Goal: Task Accomplishment & Management: Use online tool/utility

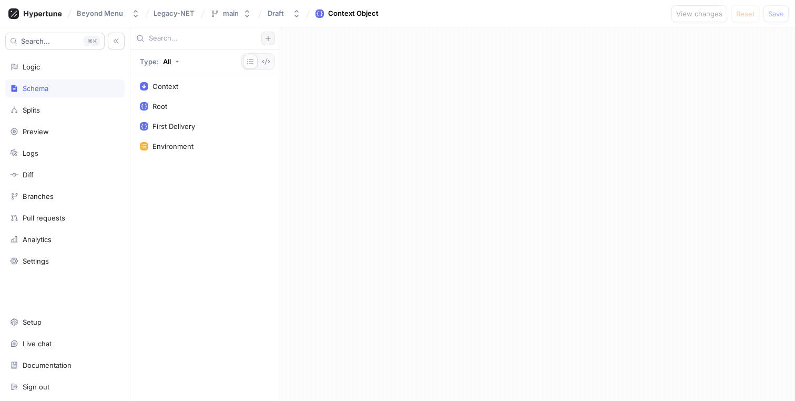
click at [268, 35] on icon "button" at bounding box center [268, 38] width 6 height 6
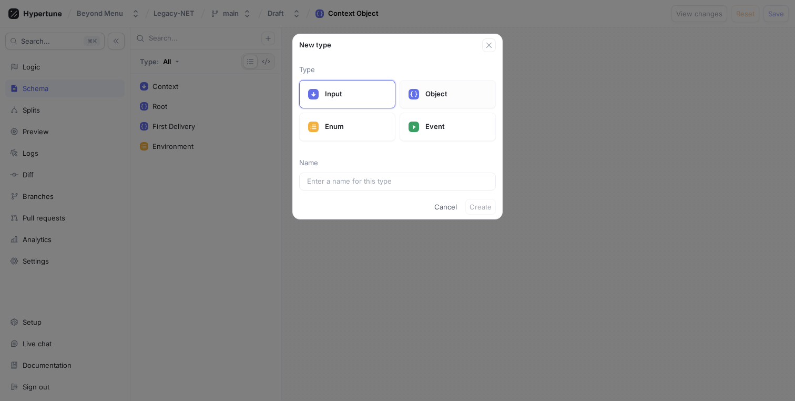
click at [428, 96] on p "Object" at bounding box center [457, 94] width 62 height 11
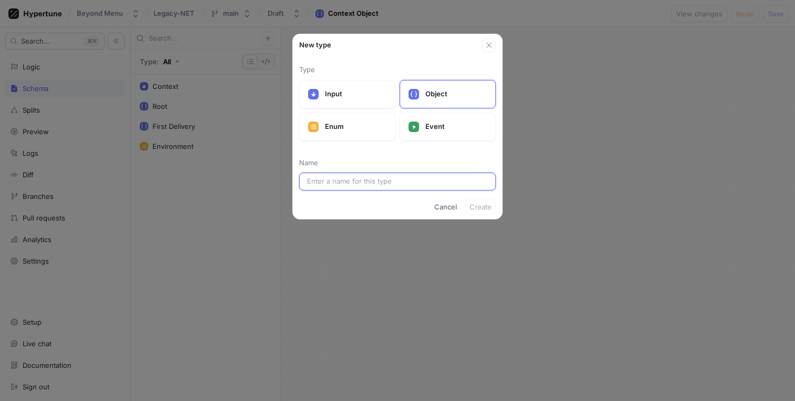
click at [365, 185] on input "text" at bounding box center [397, 181] width 181 height 11
type input "D"
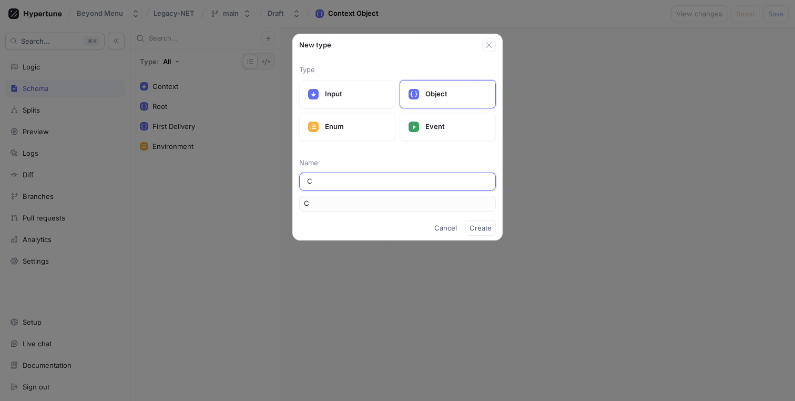
type input "Ch"
type input "Che"
type input "Chec"
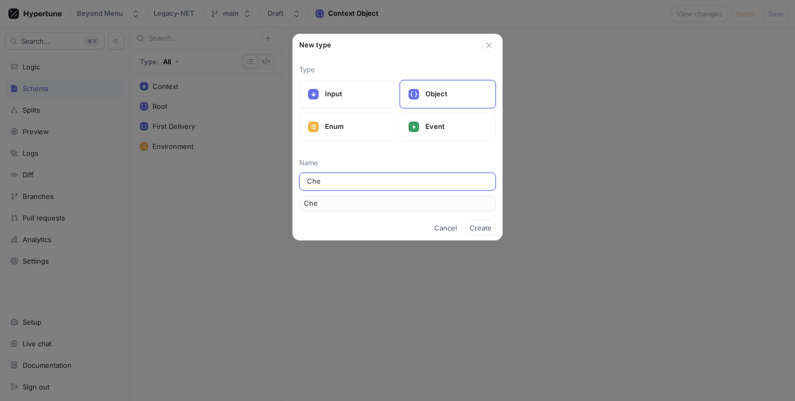
type input "Chec"
type input "Check"
type input "Checko"
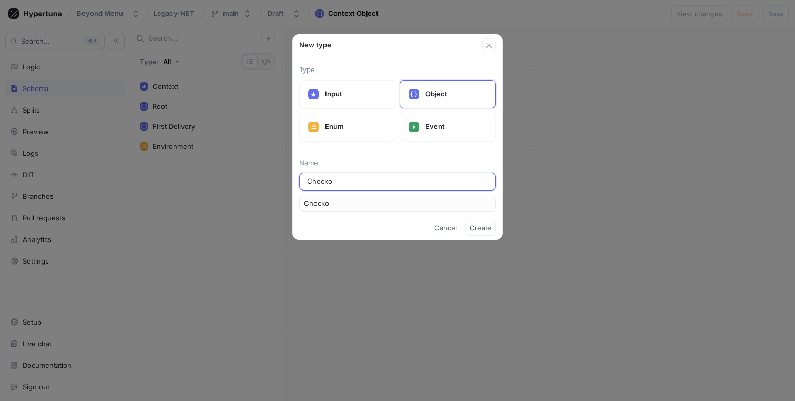
type input "Checkou"
type input "Checkout"
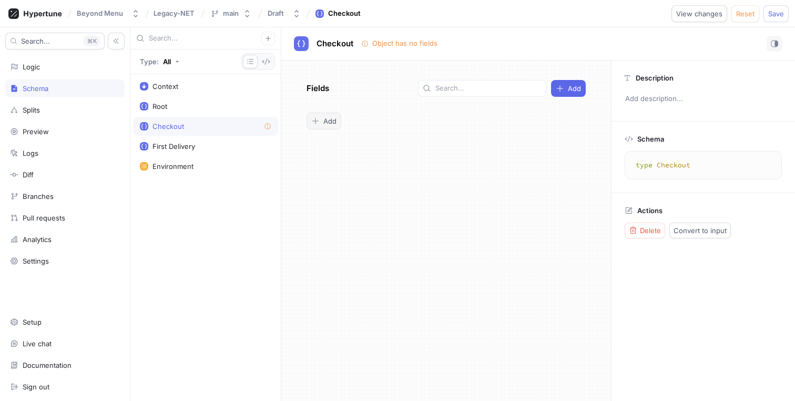
click at [326, 118] on span "Add" at bounding box center [330, 121] width 13 height 6
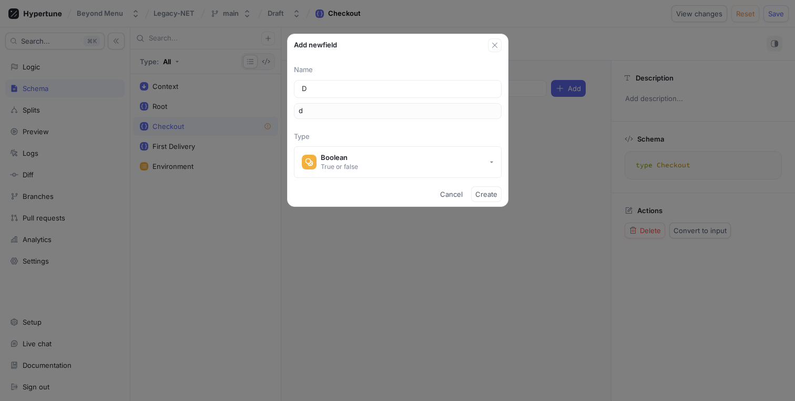
type input "De"
type input "de"
type input "Del"
type input "del"
type input "Deli"
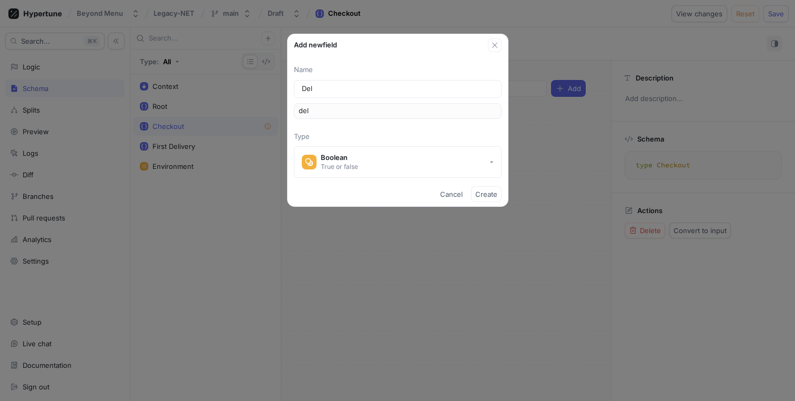
type input "deli"
type input "Deliv"
type input "deliv"
type input "Delive"
type input "delive"
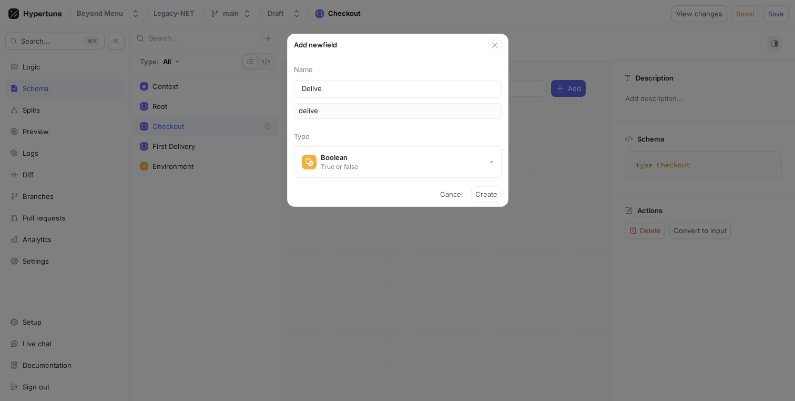
type input "Deliver"
type input "deliver"
type input "Delivery"
type input "delivery"
type input "DeliveryI"
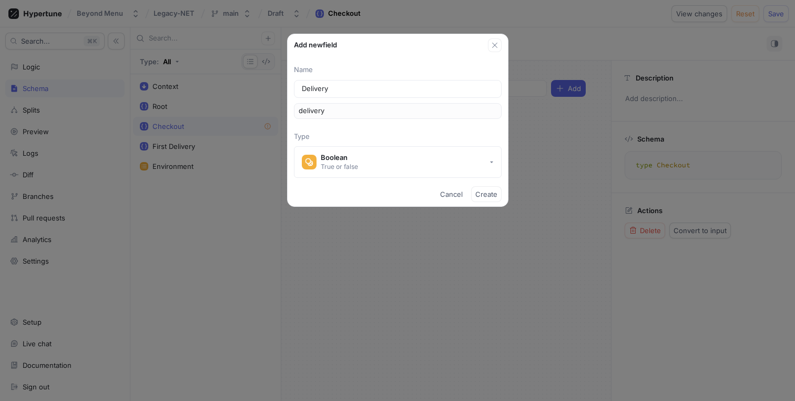
type input "deliveryI"
type input "DeliveryIn"
type input "deliveryIn"
type input "DeliveryIns"
type input "deliveryIns"
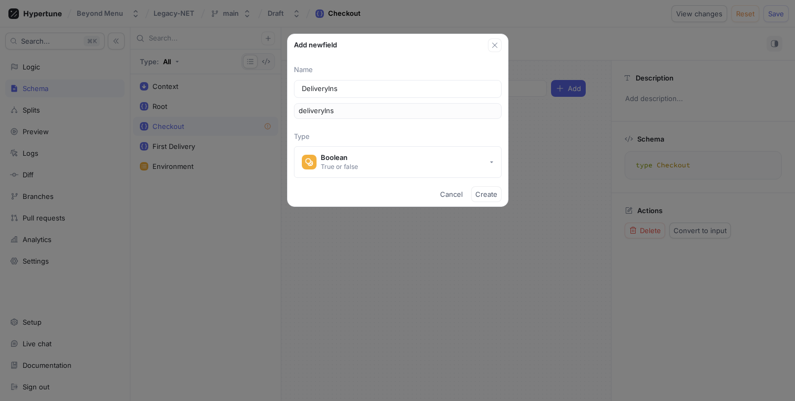
type input "DeliveryInst"
type input "deliveryInst"
type input "DeliveryInstr"
type input "deliveryInstr"
type input "DeliveryInstru"
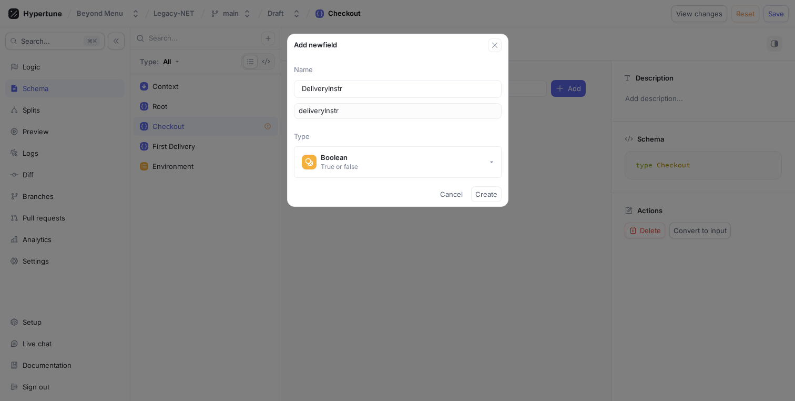
type input "deliveryInstru"
type input "DeliveryInstruc"
type input "deliveryInstruc"
type input "DeliveryInstruct"
type input "deliveryInstruct"
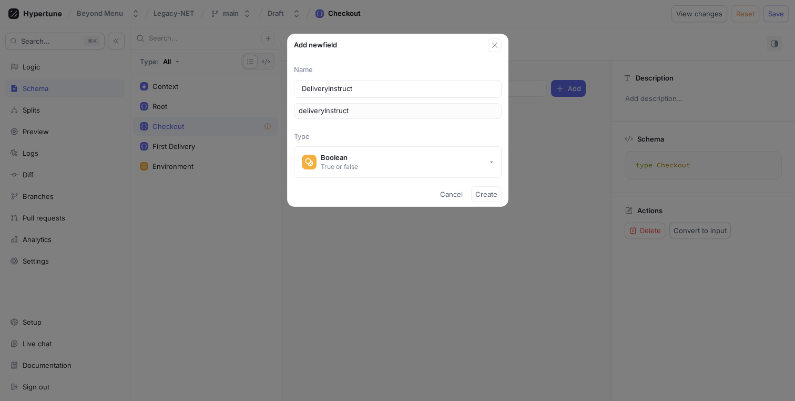
type input "DeliveryInstructi"
type input "deliveryInstructi"
type input "DeliveryInstructio"
type input "deliveryInstructio"
type input "DeliveryInstruction"
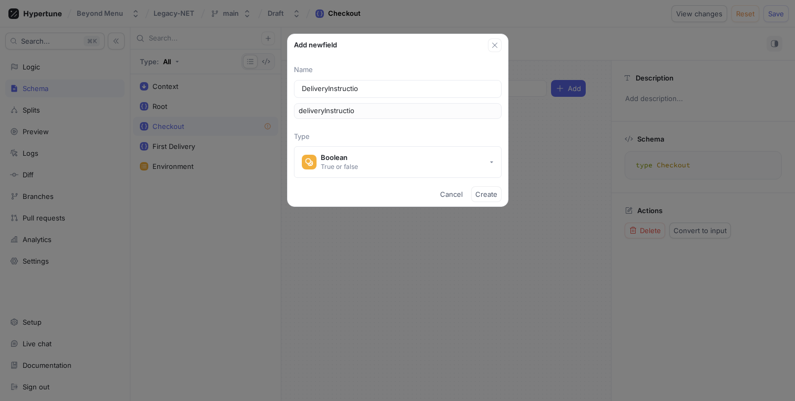
type input "deliveryInstruction"
type input "DeliveryInstructions"
type input "deliveryInstructions"
type input "DeliveryInstructionsE"
type input "deliveryInstructionsE"
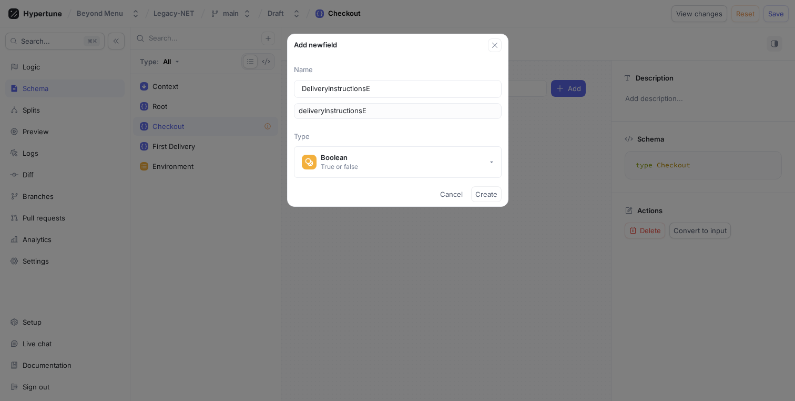
type input "DeliveryInstructionsEn"
type input "deliveryInstructionsEn"
type input "DeliveryInstructionsEna"
type input "deliveryInstructionsEna"
type input "DeliveryInstructionsEnab"
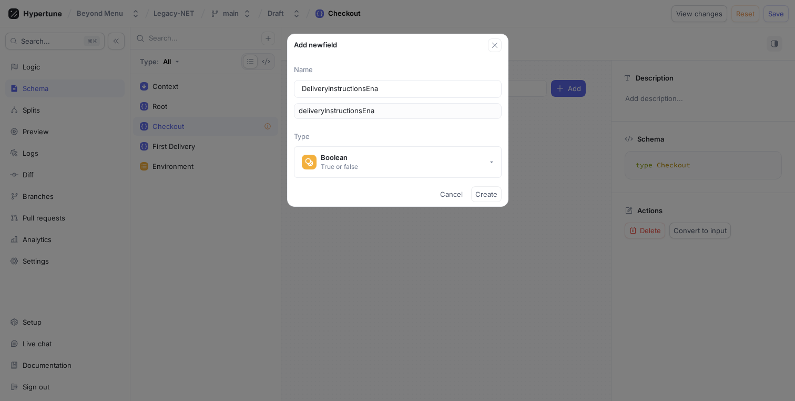
type input "deliveryInstructionsEnab"
type input "DeliveryInstructionsEnabl"
type input "deliveryInstructionsEnabl"
type input "DeliveryInstructionsEnable"
type input "deliveryInstructionsEnable"
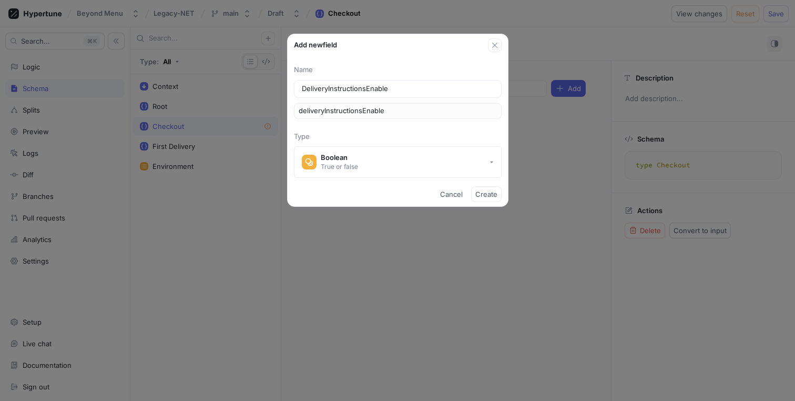
type input "DeliveryInstructionsEnabled"
type input "deliveryInstructionsEnabled"
type input "DeliveryInstructionsEnabled"
click at [487, 193] on span "Create" at bounding box center [487, 194] width 22 height 6
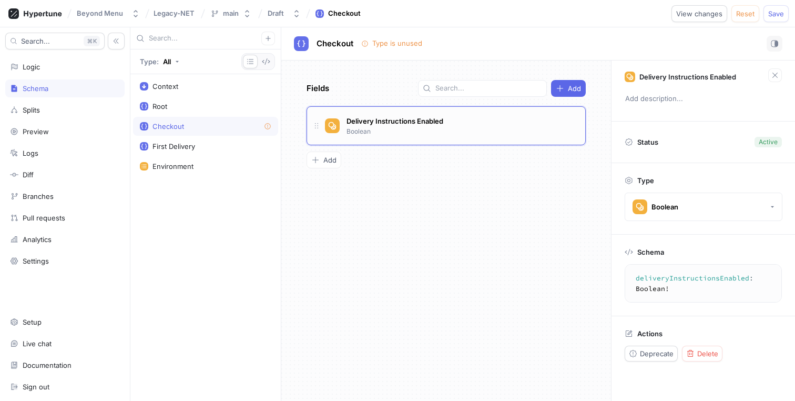
click at [464, 126] on div "Delivery Instructions Enabled Boolean" at bounding box center [451, 125] width 252 height 21
click at [59, 63] on div "Logic" at bounding box center [65, 67] width 110 height 8
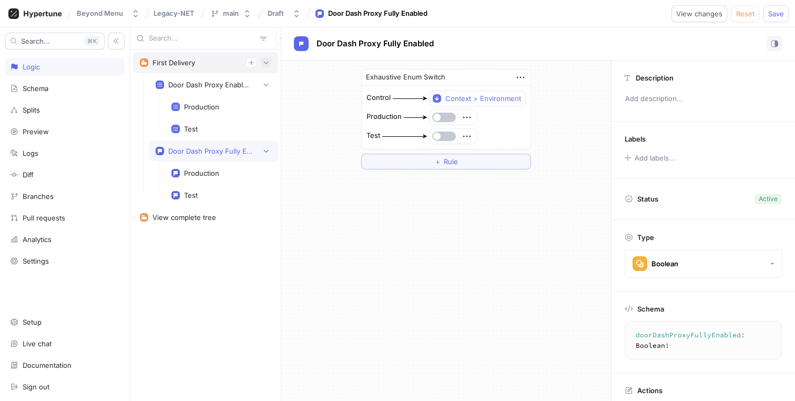
click at [265, 64] on icon "button" at bounding box center [266, 62] width 6 height 6
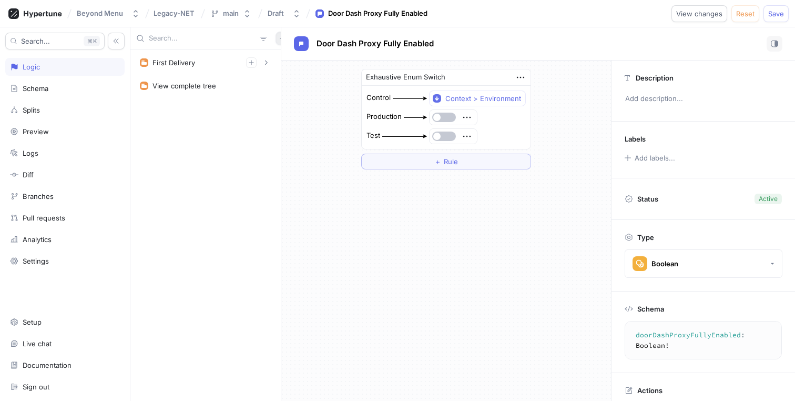
click at [276, 43] on button "button" at bounding box center [283, 39] width 14 height 14
click at [84, 90] on div "Schema" at bounding box center [65, 88] width 110 height 8
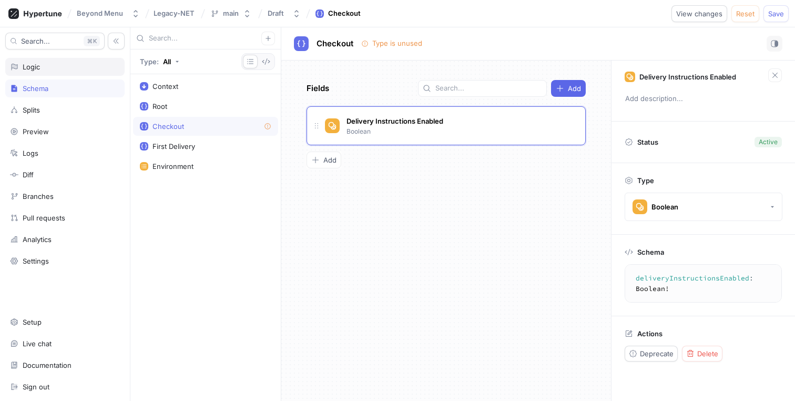
click at [77, 73] on div "Logic" at bounding box center [64, 67] width 119 height 18
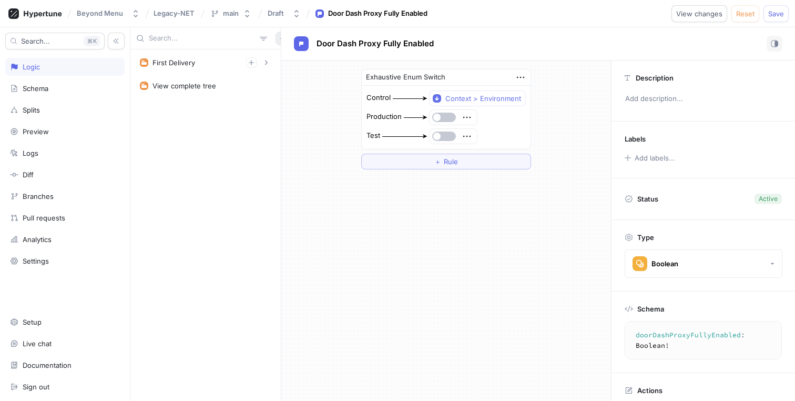
click at [276, 43] on button "button" at bounding box center [283, 39] width 14 height 14
click at [281, 60] on p "Flag" at bounding box center [284, 59] width 14 height 11
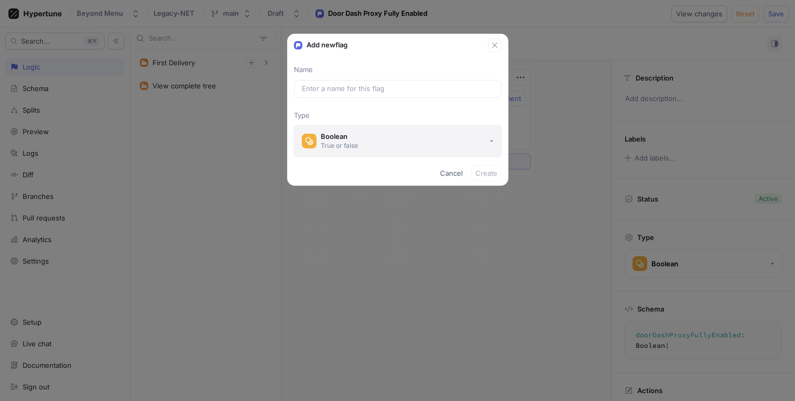
click at [373, 142] on button "Boolean True or false" at bounding box center [398, 141] width 208 height 32
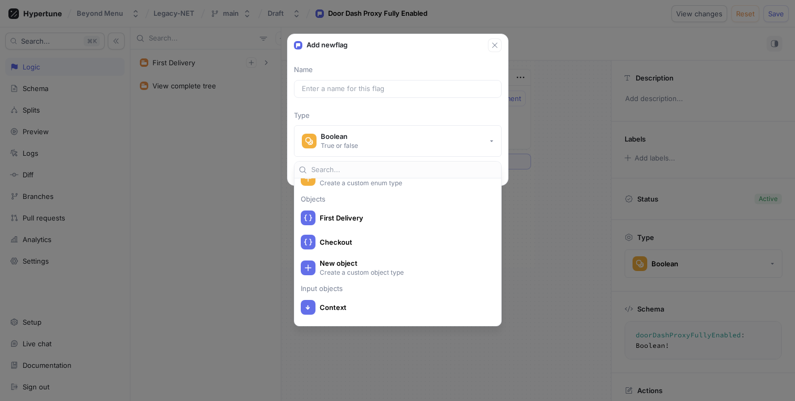
scroll to position [255, 0]
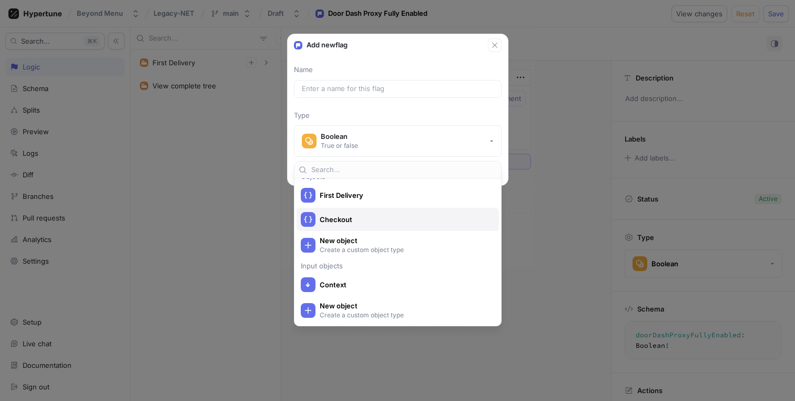
click at [457, 226] on div "Checkout" at bounding box center [395, 219] width 189 height 15
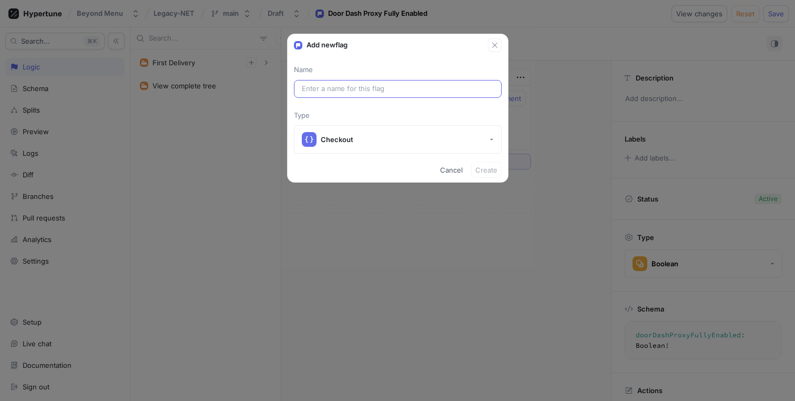
click at [395, 80] on div at bounding box center [398, 89] width 208 height 18
click at [392, 84] on input "text" at bounding box center [398, 89] width 192 height 11
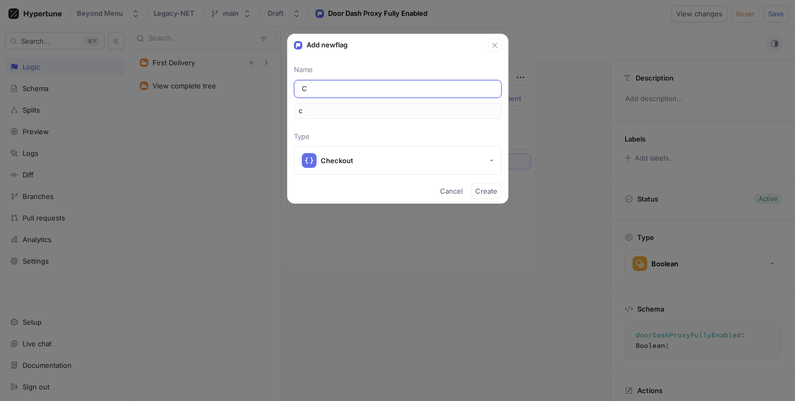
type input "Ch"
type input "ch"
type input "Che"
type input "che"
type input "Chec"
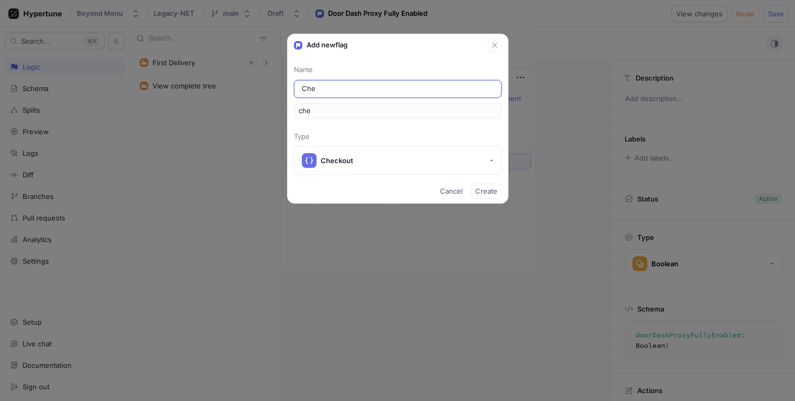
type input "chec"
type input "Check"
type input "check"
type input "Checko"
type input "checko"
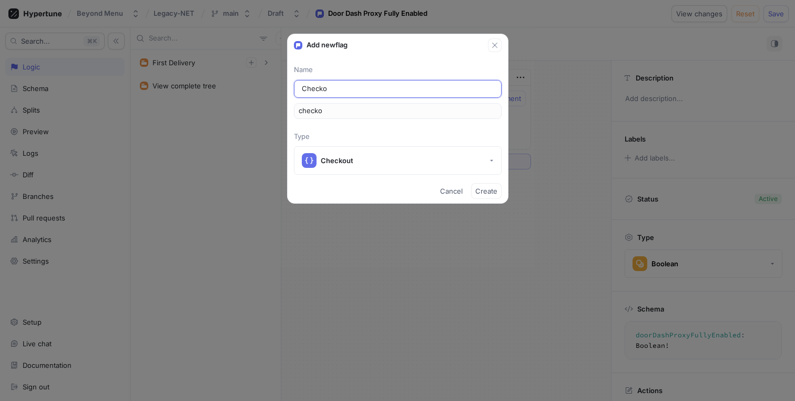
type input "Checkou"
type input "checkou"
type input "Checkout"
type input "checkout"
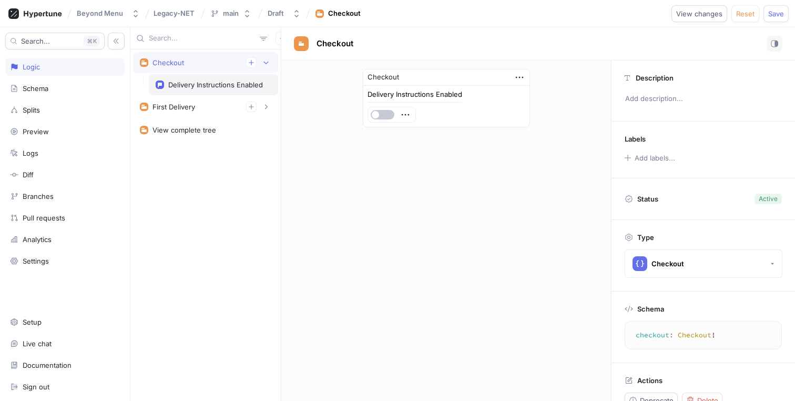
click at [227, 88] on div "Delivery Instructions Enabled" at bounding box center [215, 84] width 95 height 8
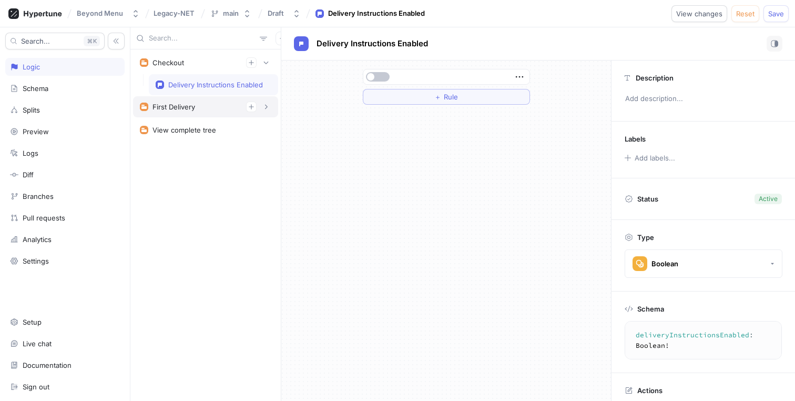
click at [205, 102] on div "First Delivery" at bounding box center [206, 107] width 132 height 11
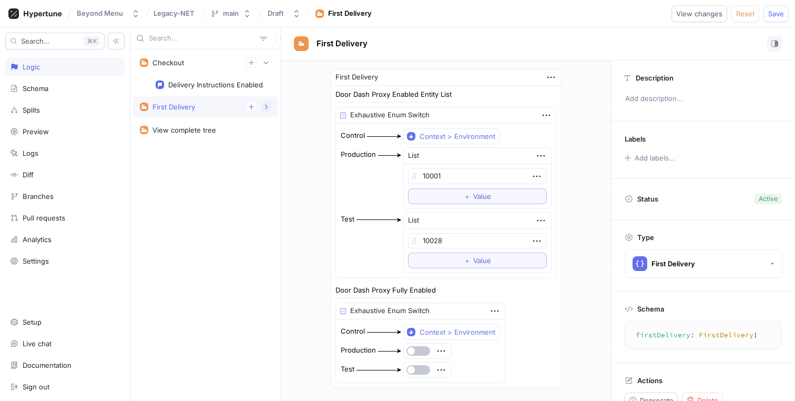
click at [265, 106] on icon "button" at bounding box center [266, 107] width 6 height 6
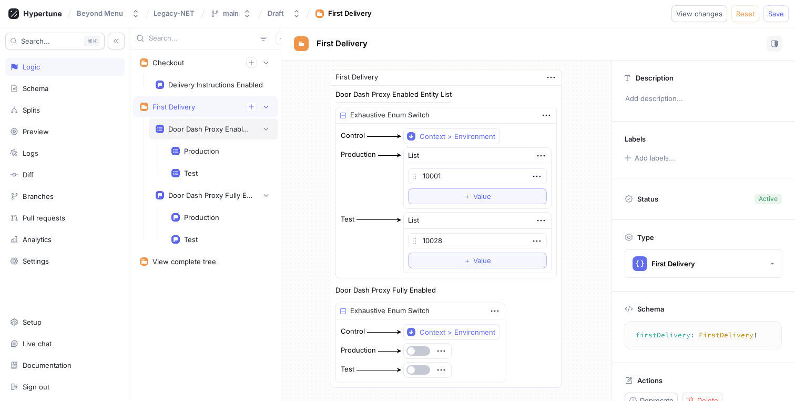
click at [211, 129] on div "Door Dash Proxy Enabled Entity List" at bounding box center [210, 129] width 84 height 8
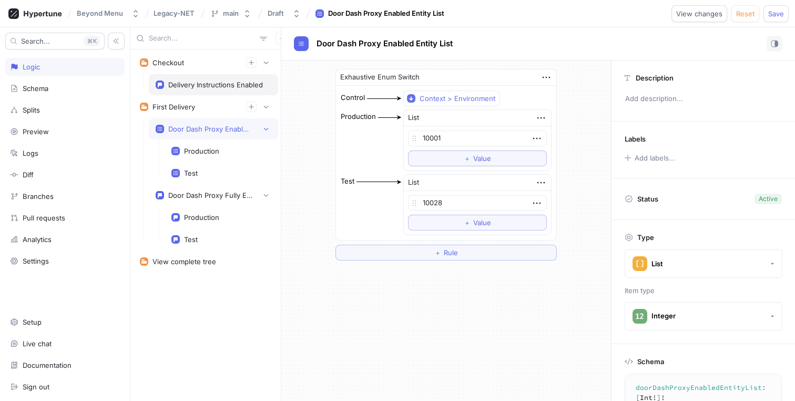
click at [219, 86] on div "Delivery Instructions Enabled" at bounding box center [215, 84] width 95 height 8
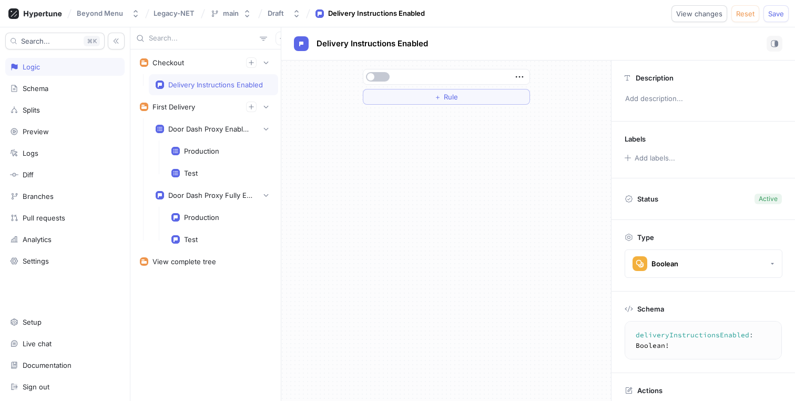
click at [513, 75] on div at bounding box center [446, 77] width 160 height 6
click at [524, 76] on icon "button" at bounding box center [520, 77] width 12 height 12
click at [530, 153] on p "Convert to variable" at bounding box center [561, 149] width 62 height 11
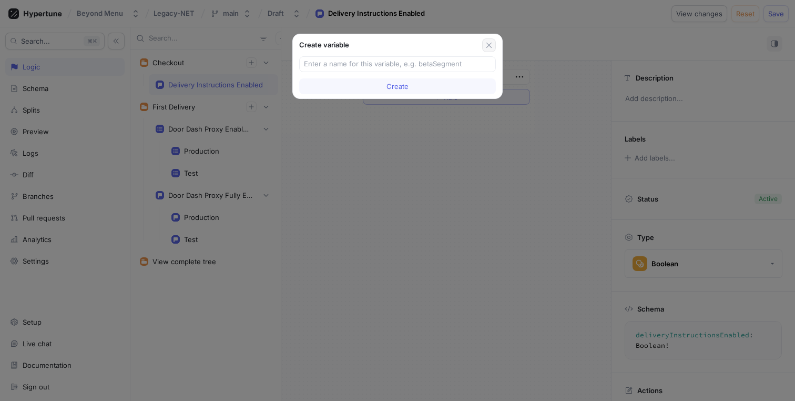
click at [487, 43] on icon "button" at bounding box center [489, 45] width 5 height 5
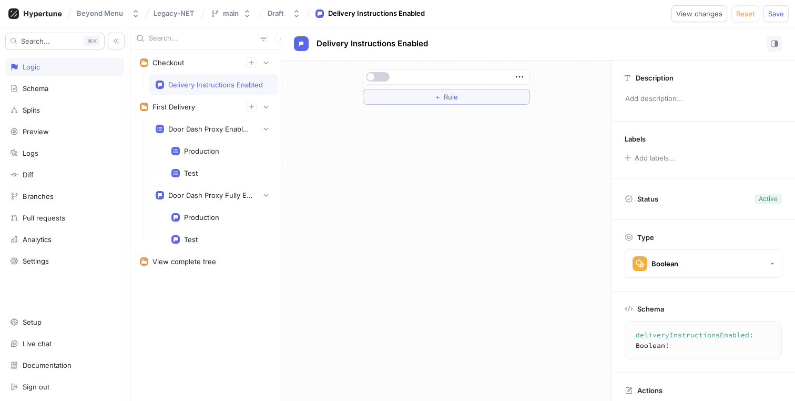
click at [381, 78] on button "button" at bounding box center [378, 76] width 24 height 9
click at [372, 78] on button "button" at bounding box center [378, 76] width 24 height 9
click at [518, 77] on icon "button" at bounding box center [520, 77] width 12 height 12
click at [528, 94] on div "Delete" at bounding box center [561, 96] width 89 height 18
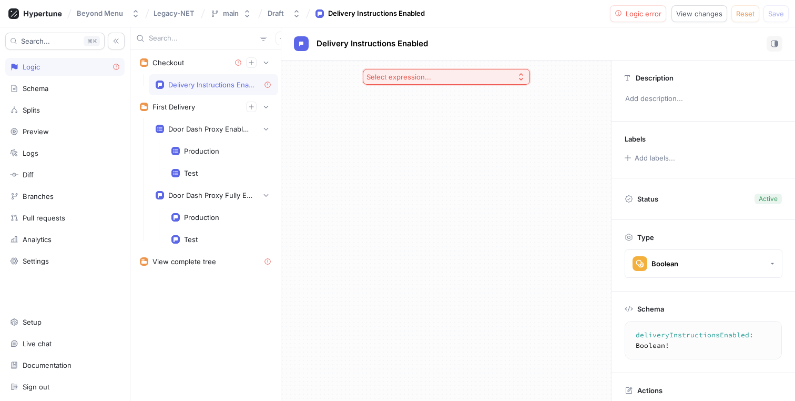
click at [509, 79] on button "Select expression..." at bounding box center [446, 77] width 167 height 16
click at [461, 170] on span "Exhaustive Enum Switch" at bounding box center [450, 170] width 136 height 9
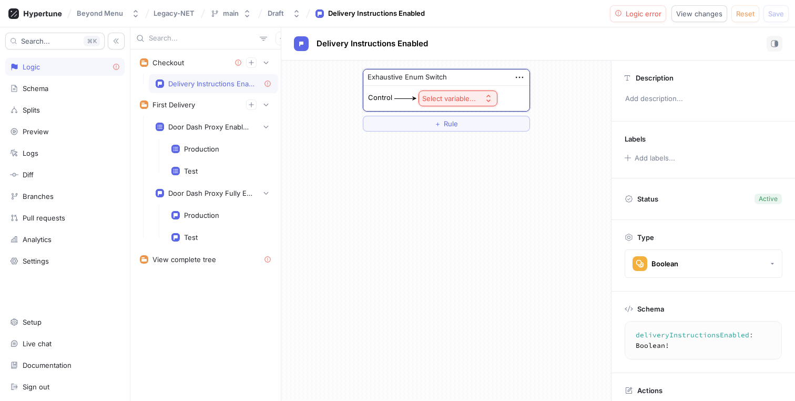
click at [478, 95] on div "Select variable..." at bounding box center [451, 98] width 58 height 9
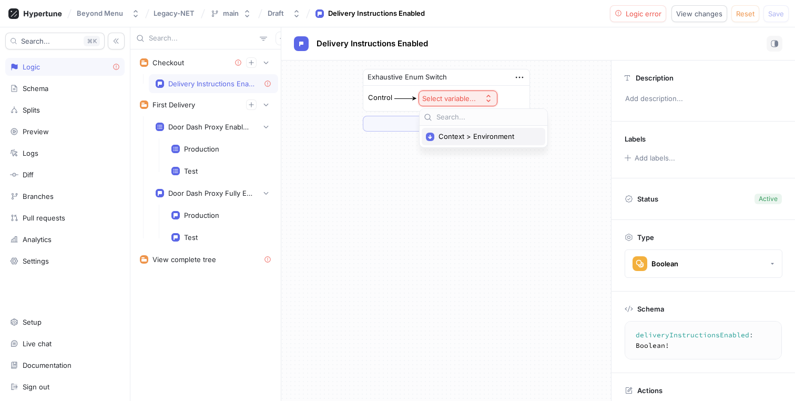
click at [465, 136] on span "Context > Environment" at bounding box center [487, 136] width 97 height 9
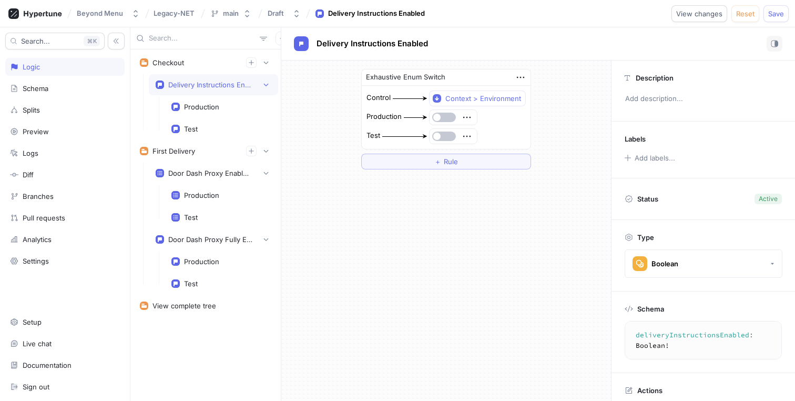
click at [453, 216] on div "Exhaustive Enum Switch Control Context > Environment Production Test ＋ Rule" at bounding box center [446, 231] width 330 height 340
click at [772, 16] on span "Save" at bounding box center [777, 14] width 16 height 6
click at [200, 62] on div "Checkout" at bounding box center [206, 62] width 132 height 11
type textarea "checkout: Checkout!"
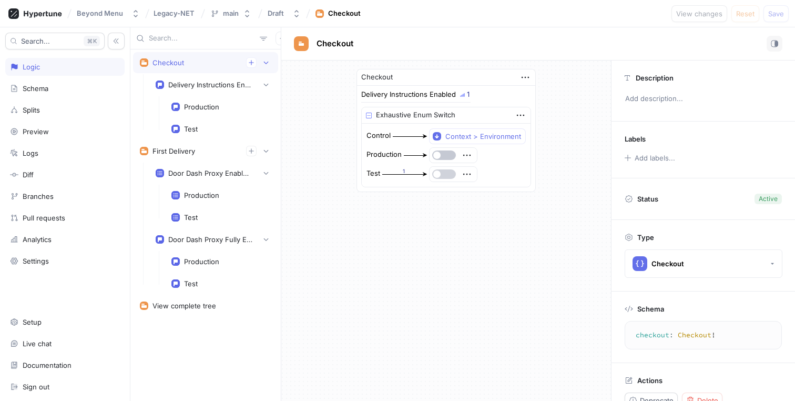
click at [449, 178] on button "button" at bounding box center [444, 173] width 24 height 9
click at [778, 16] on span "Save" at bounding box center [777, 14] width 16 height 6
